Goal: Obtain resource: Obtain resource

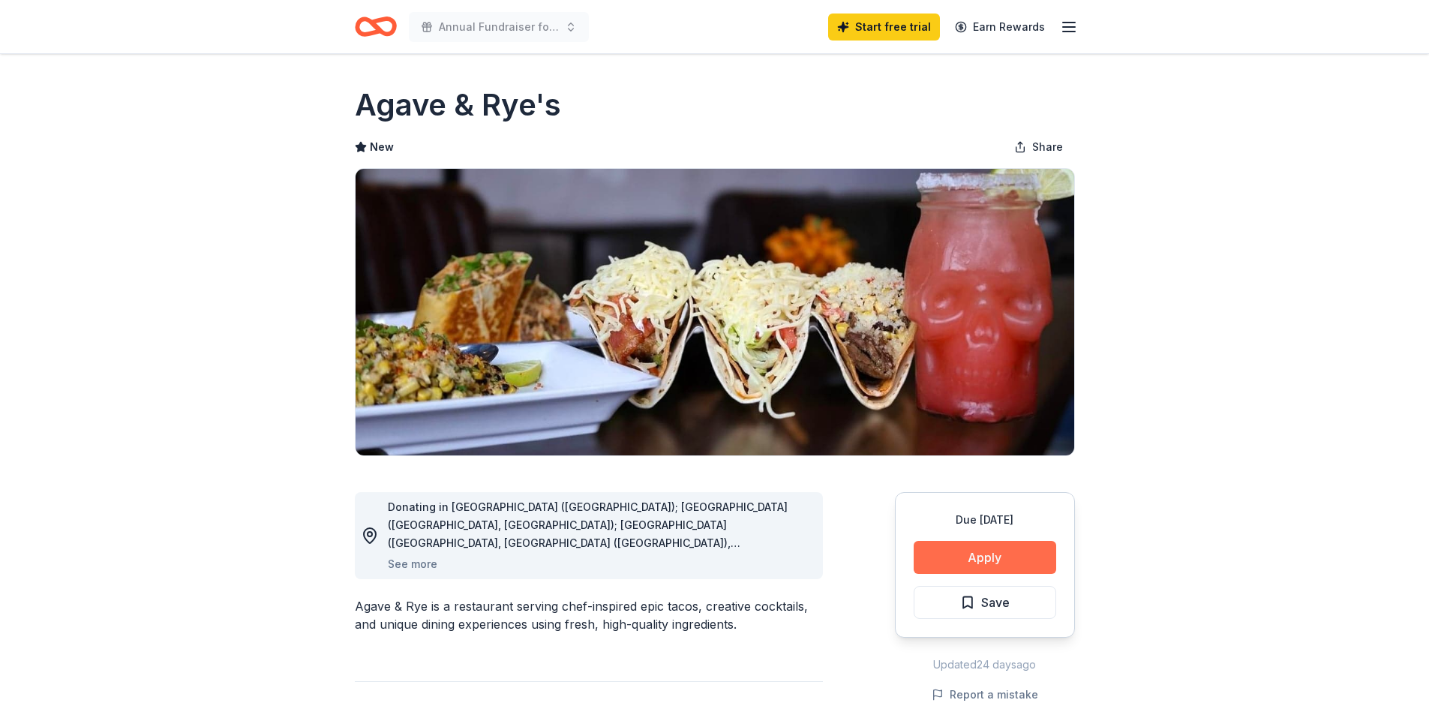
click at [1008, 551] on button "Apply" at bounding box center [984, 557] width 142 height 33
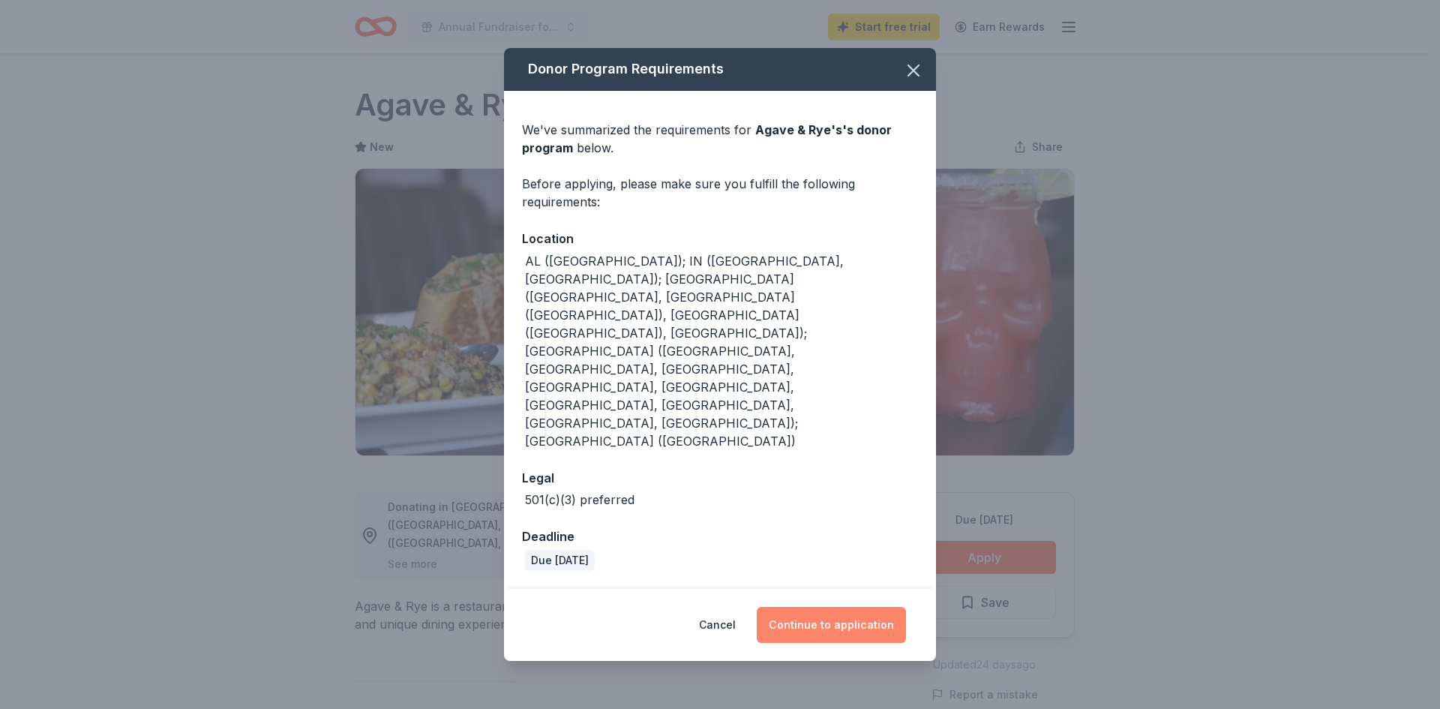
click at [870, 607] on button "Continue to application" at bounding box center [831, 625] width 149 height 36
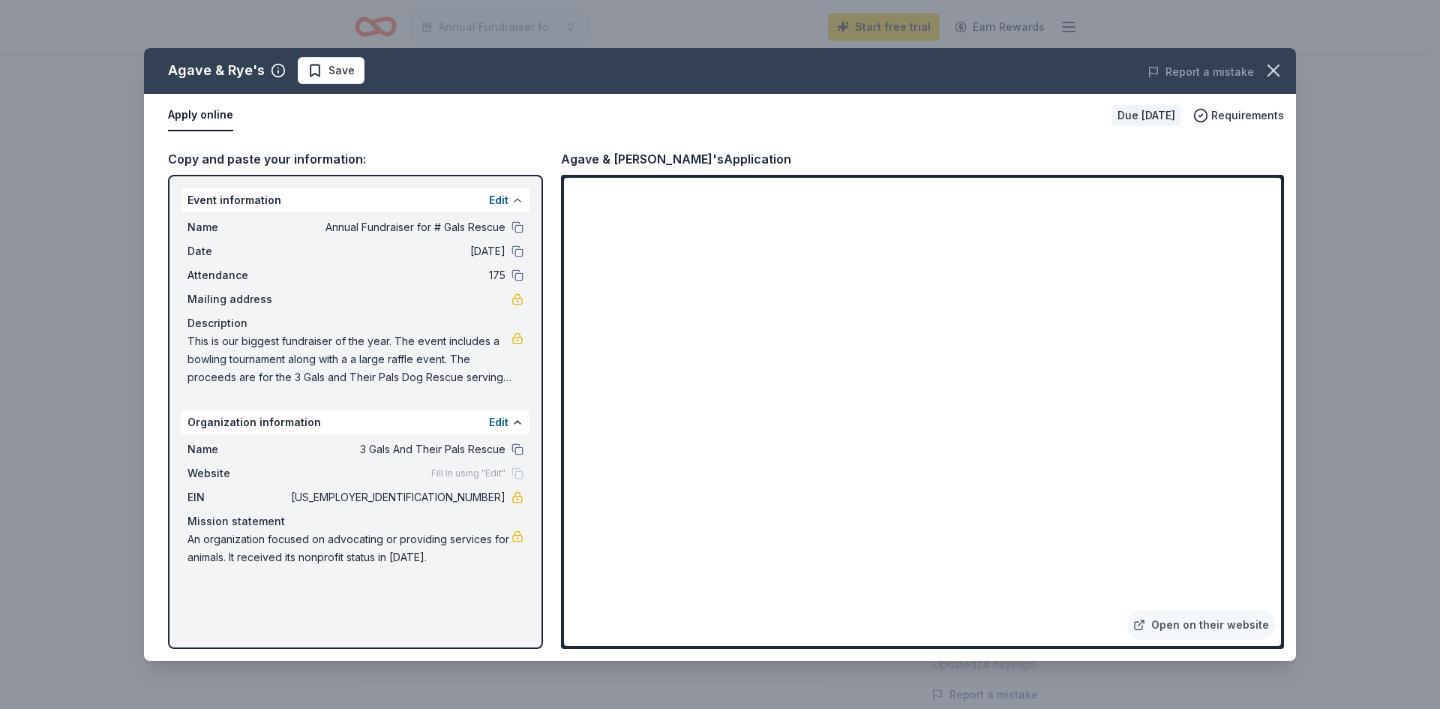
click at [517, 199] on button at bounding box center [517, 200] width 12 height 12
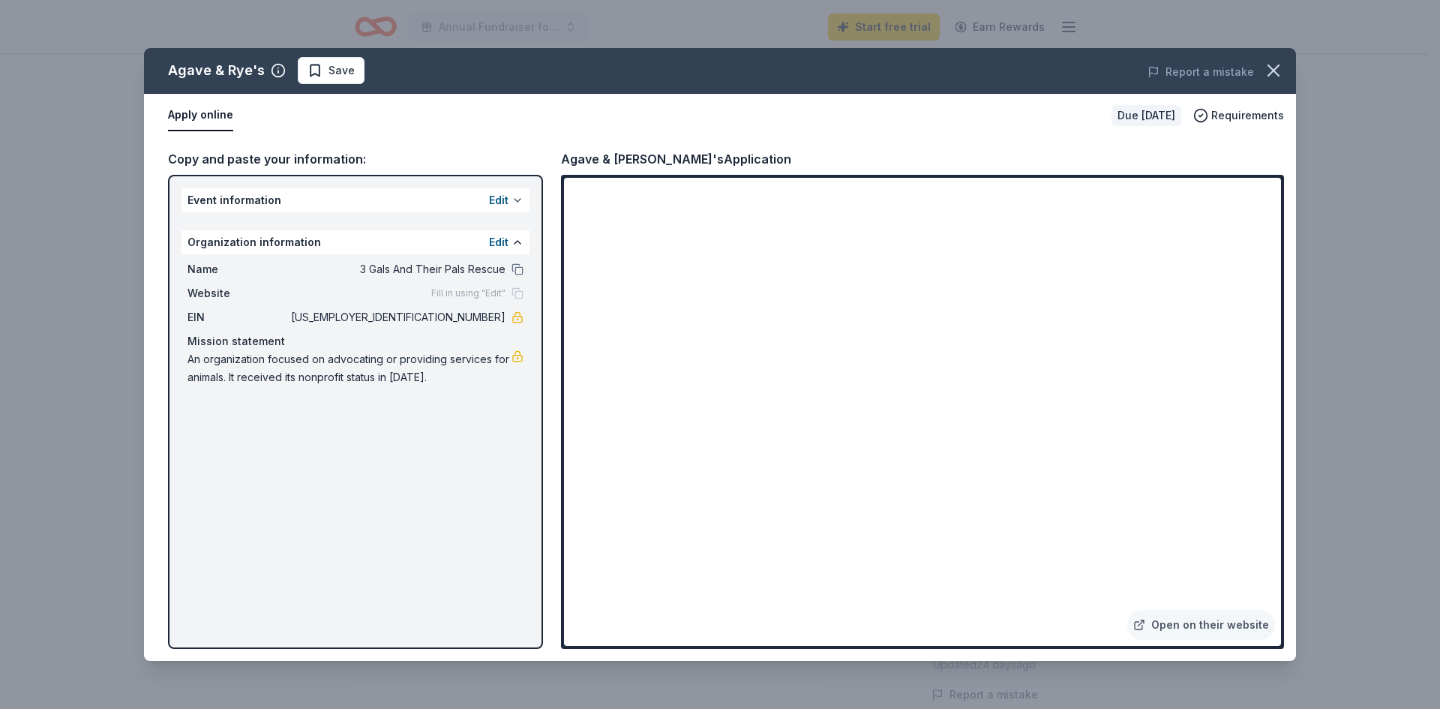
click at [512, 200] on button at bounding box center [517, 200] width 12 height 12
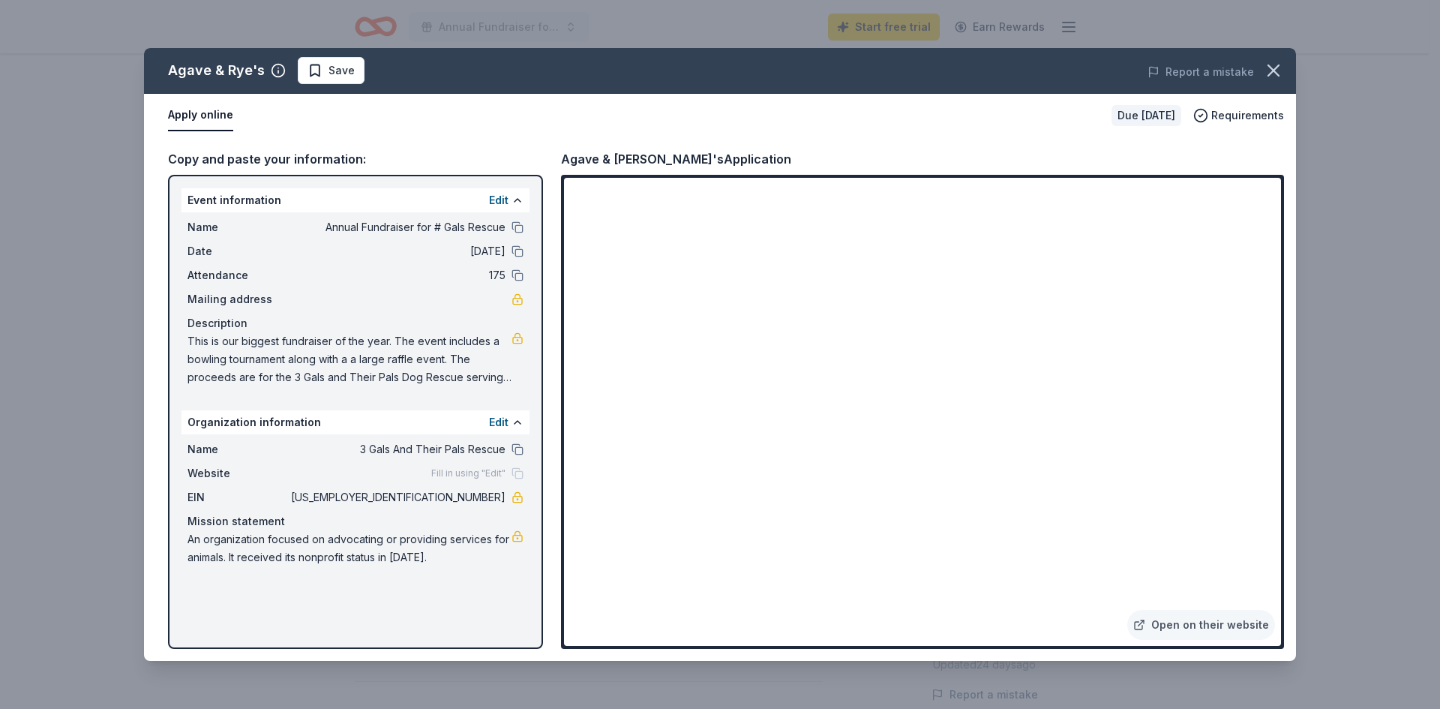
click at [442, 227] on span "Annual Fundraiser for # Gals Rescue" at bounding box center [396, 227] width 217 height 18
click at [517, 228] on button at bounding box center [517, 227] width 12 height 12
click at [514, 202] on button at bounding box center [517, 200] width 12 height 12
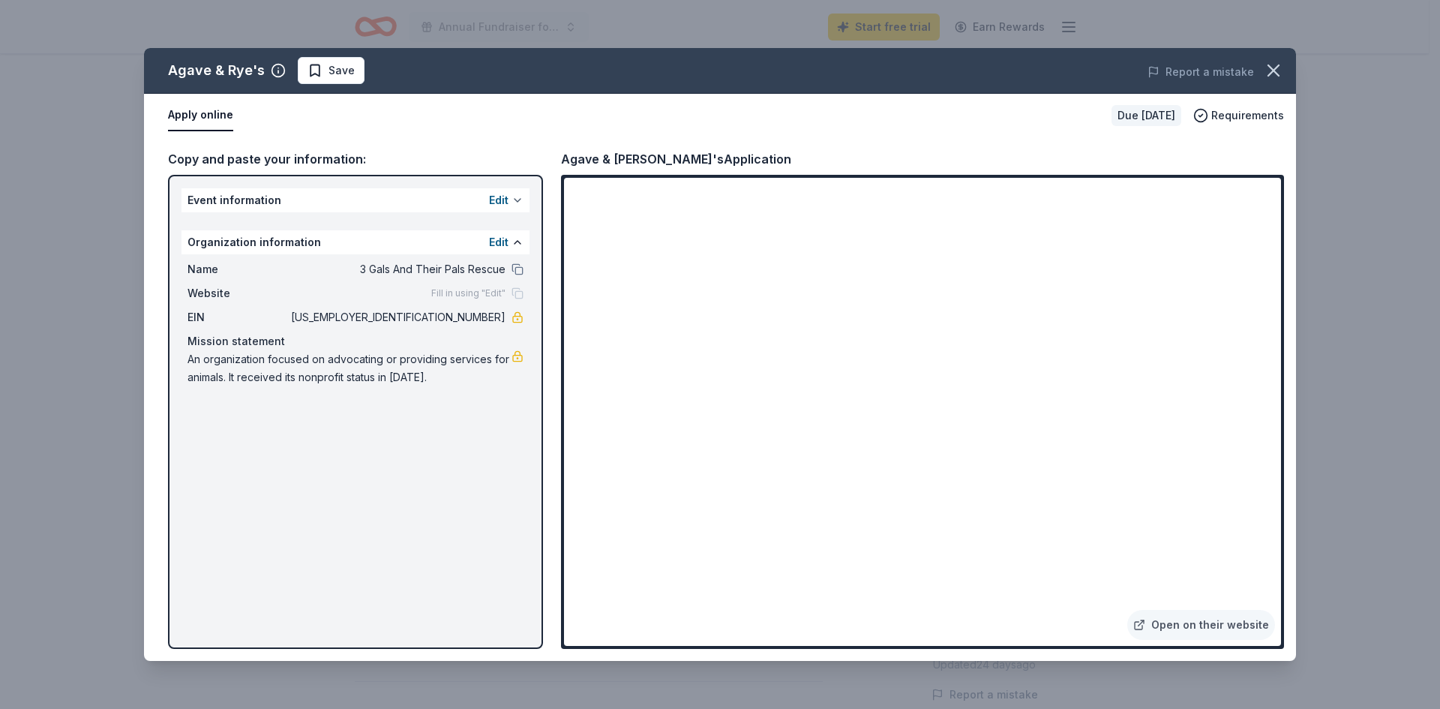
click at [515, 199] on button at bounding box center [517, 200] width 12 height 12
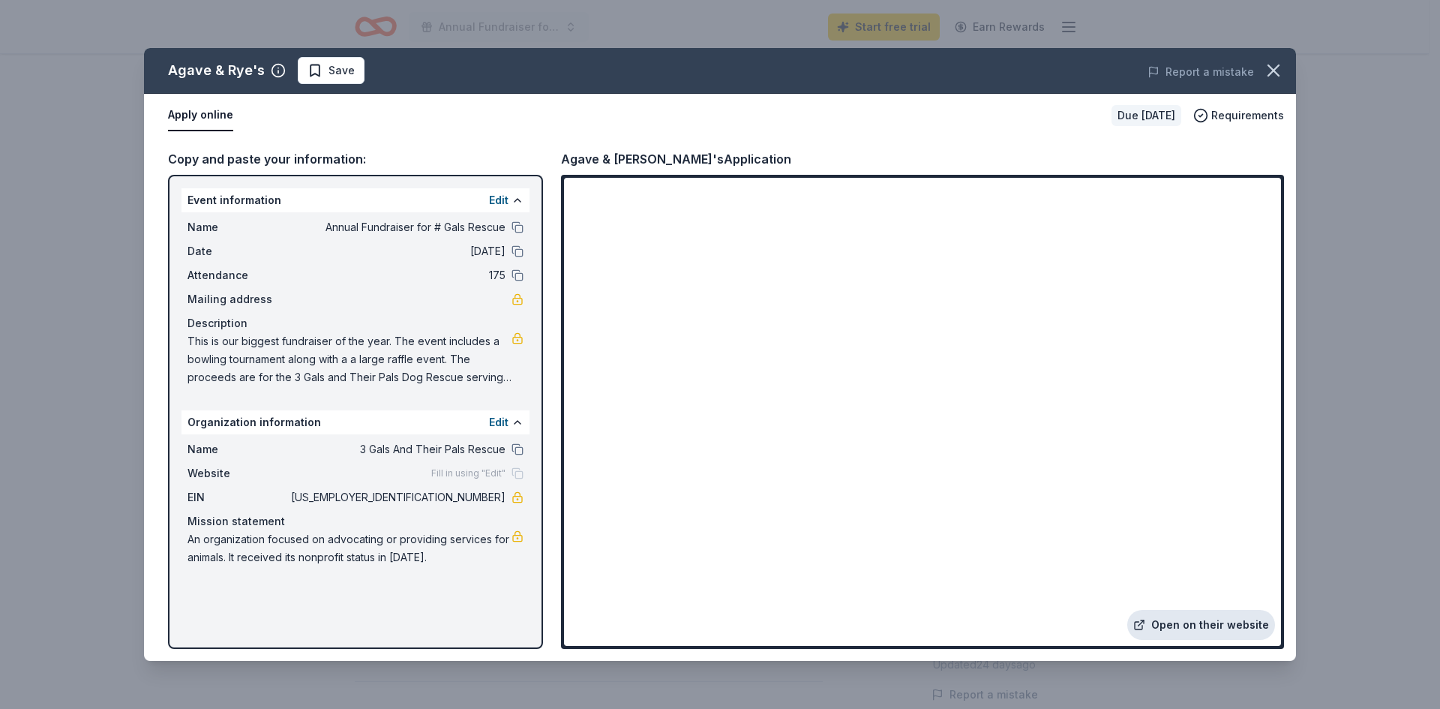
click at [1222, 618] on link "Open on their website" at bounding box center [1201, 625] width 148 height 30
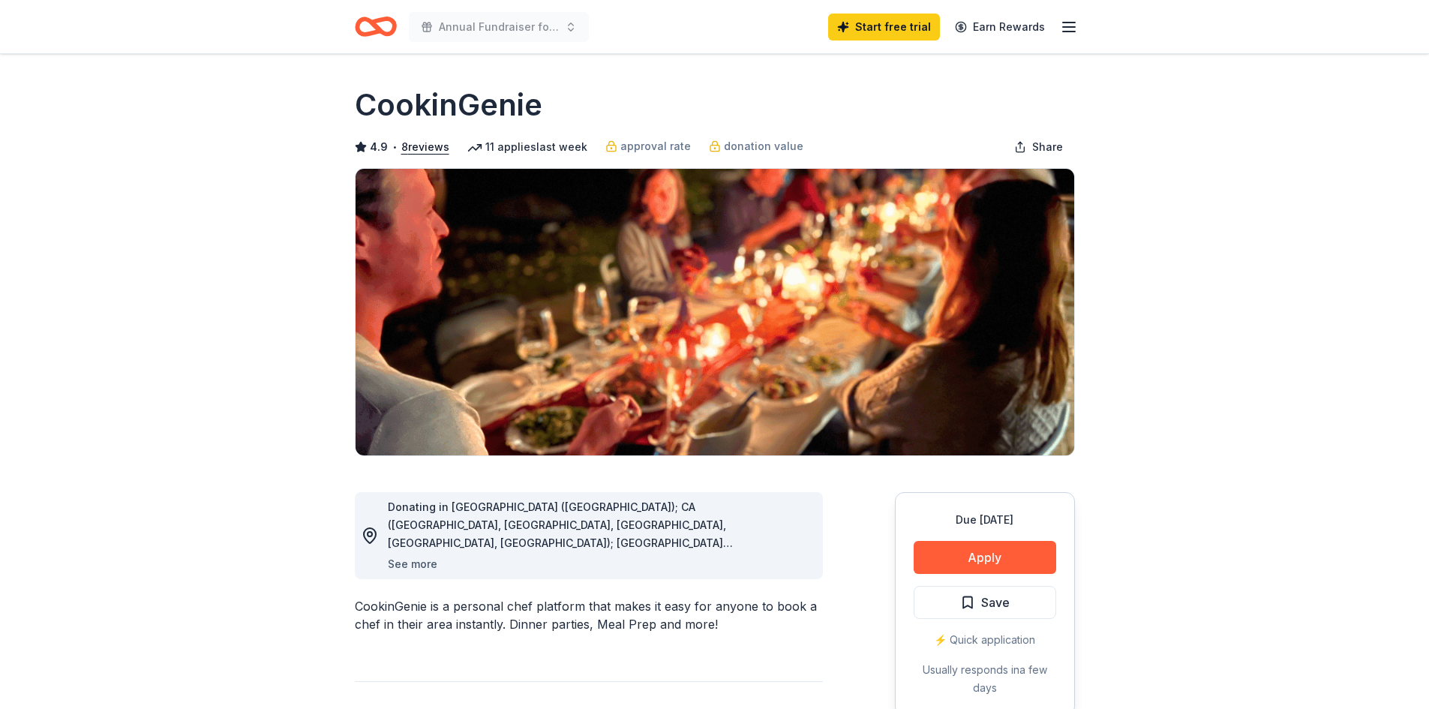
click at [411, 560] on button "See more" at bounding box center [412, 564] width 49 height 18
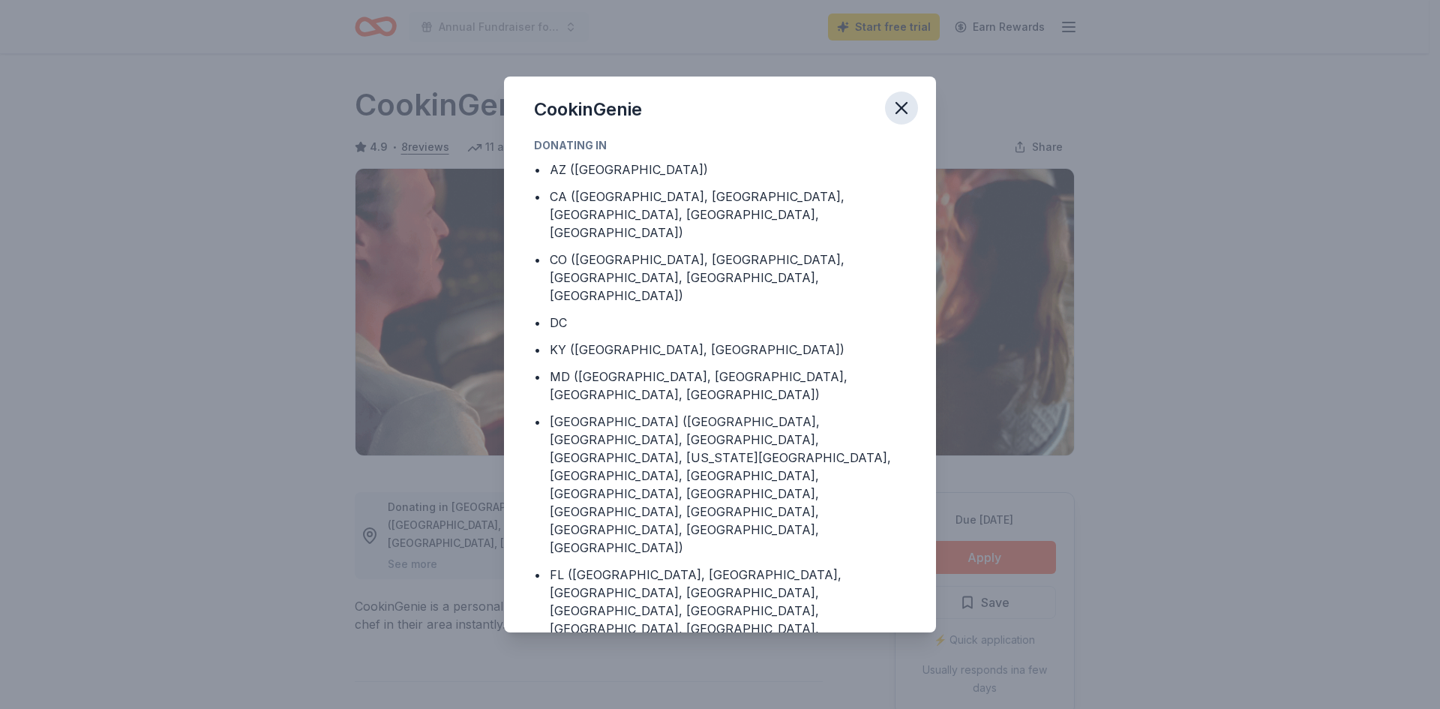
click at [906, 106] on icon "button" at bounding box center [901, 107] width 21 height 21
